Goal: Task Accomplishment & Management: Manage account settings

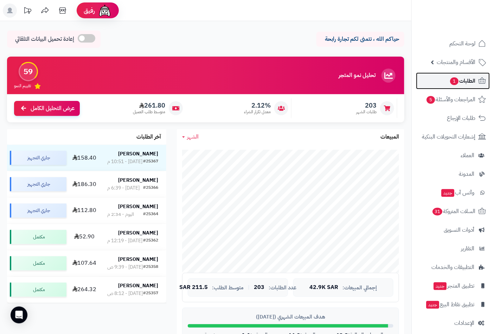
click at [467, 81] on span "الطلبات 1" at bounding box center [463, 81] width 26 height 10
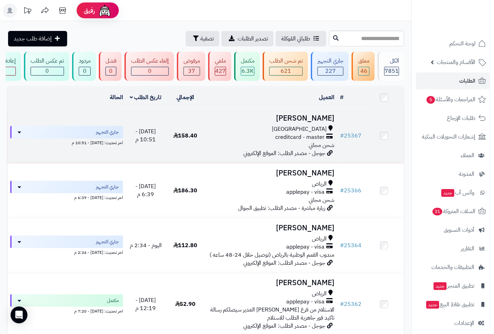
click at [314, 133] on div "جدة" at bounding box center [271, 129] width 127 height 8
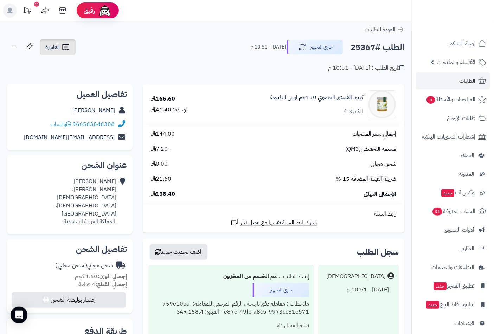
click at [58, 49] on span "الفاتورة" at bounding box center [52, 47] width 14 height 8
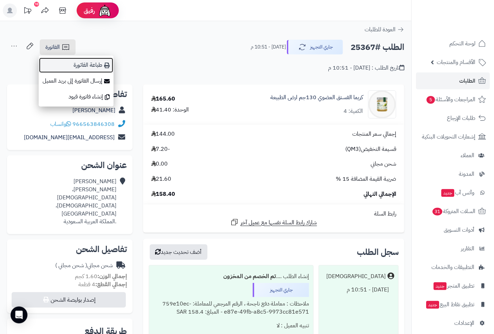
click at [90, 68] on link "طباعة الفاتورة" at bounding box center [76, 65] width 75 height 16
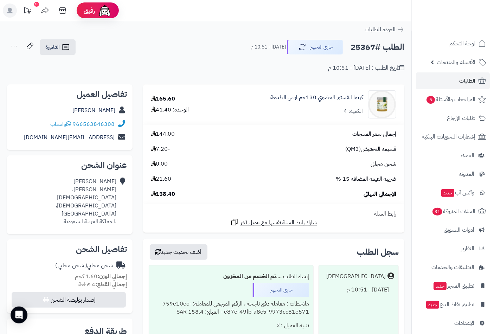
click at [240, 178] on div "ضريبة القيمة المضافة 15 % 21.60" at bounding box center [274, 179] width 256 height 8
click at [472, 325] on span "الإعدادات" at bounding box center [464, 323] width 20 height 10
